Goal: Find specific page/section: Find specific page/section

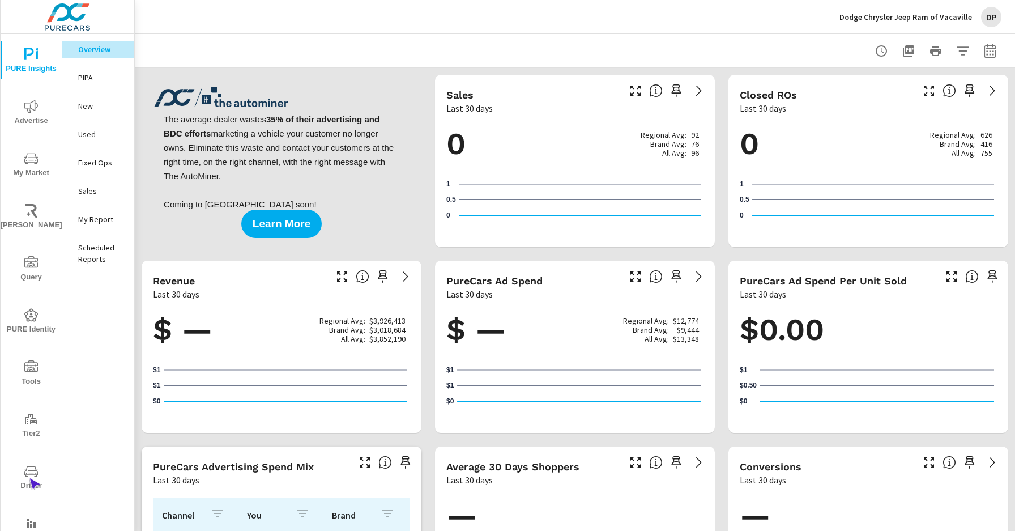
click at [29, 478] on span "Driver" at bounding box center [31, 478] width 54 height 28
